Goal: Check status: Check status

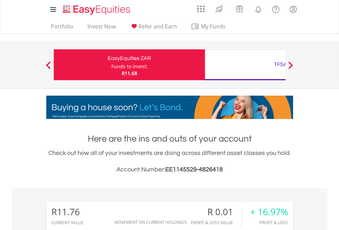
click at [112, 65] on div "Funds to invest:" at bounding box center [130, 66] width 36 height 7
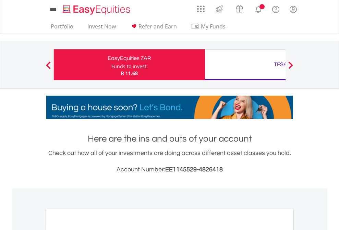
scroll to position [412, 0]
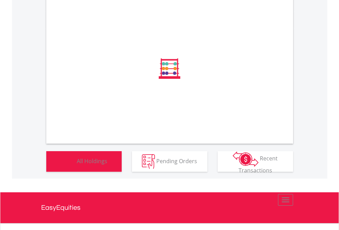
click at [77, 165] on span "All Holdings" at bounding box center [92, 161] width 31 height 8
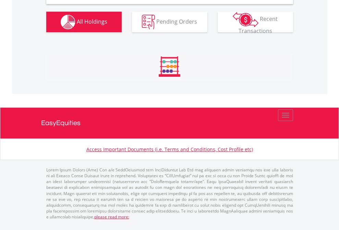
scroll to position [663, 0]
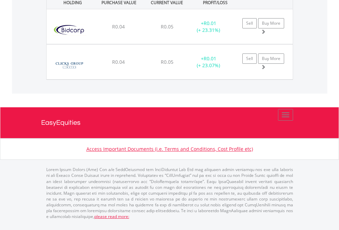
scroll to position [49, 0]
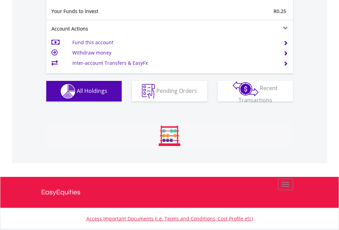
scroll to position [66, 108]
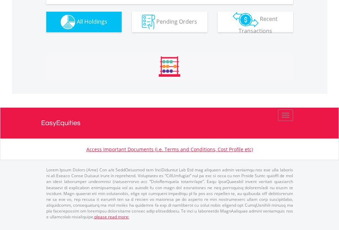
scroll to position [763, 0]
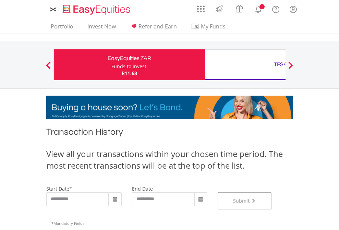
scroll to position [278, 0]
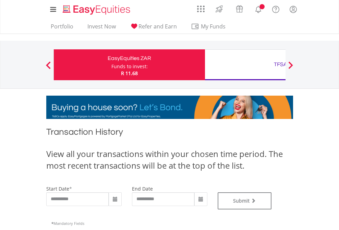
click at [245, 65] on div "TFSA" at bounding box center [280, 65] width 143 height 10
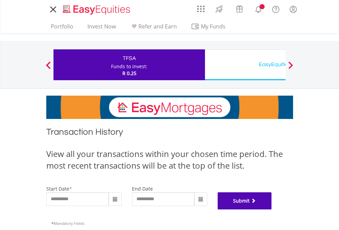
click at [272, 210] on button "Submit" at bounding box center [245, 200] width 54 height 17
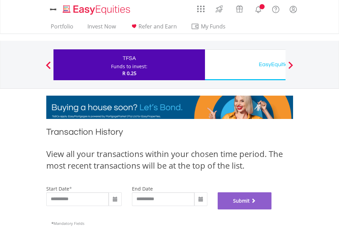
scroll to position [278, 0]
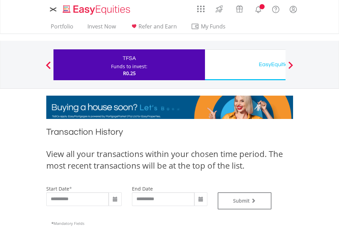
click at [245, 65] on div "EasyEquities USD" at bounding box center [280, 65] width 143 height 10
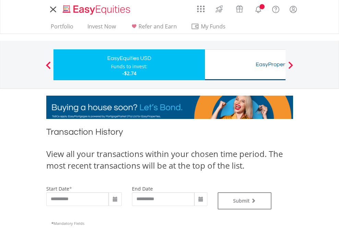
type input "**********"
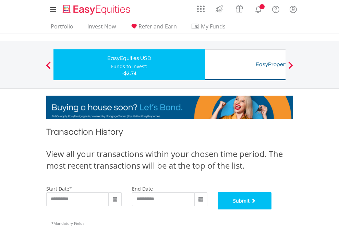
click at [272, 210] on button "Submit" at bounding box center [245, 200] width 54 height 17
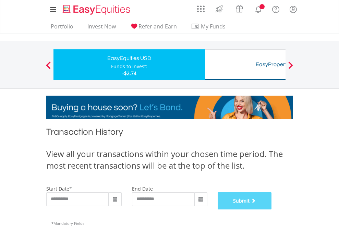
scroll to position [278, 0]
